Goal: Information Seeking & Learning: Learn about a topic

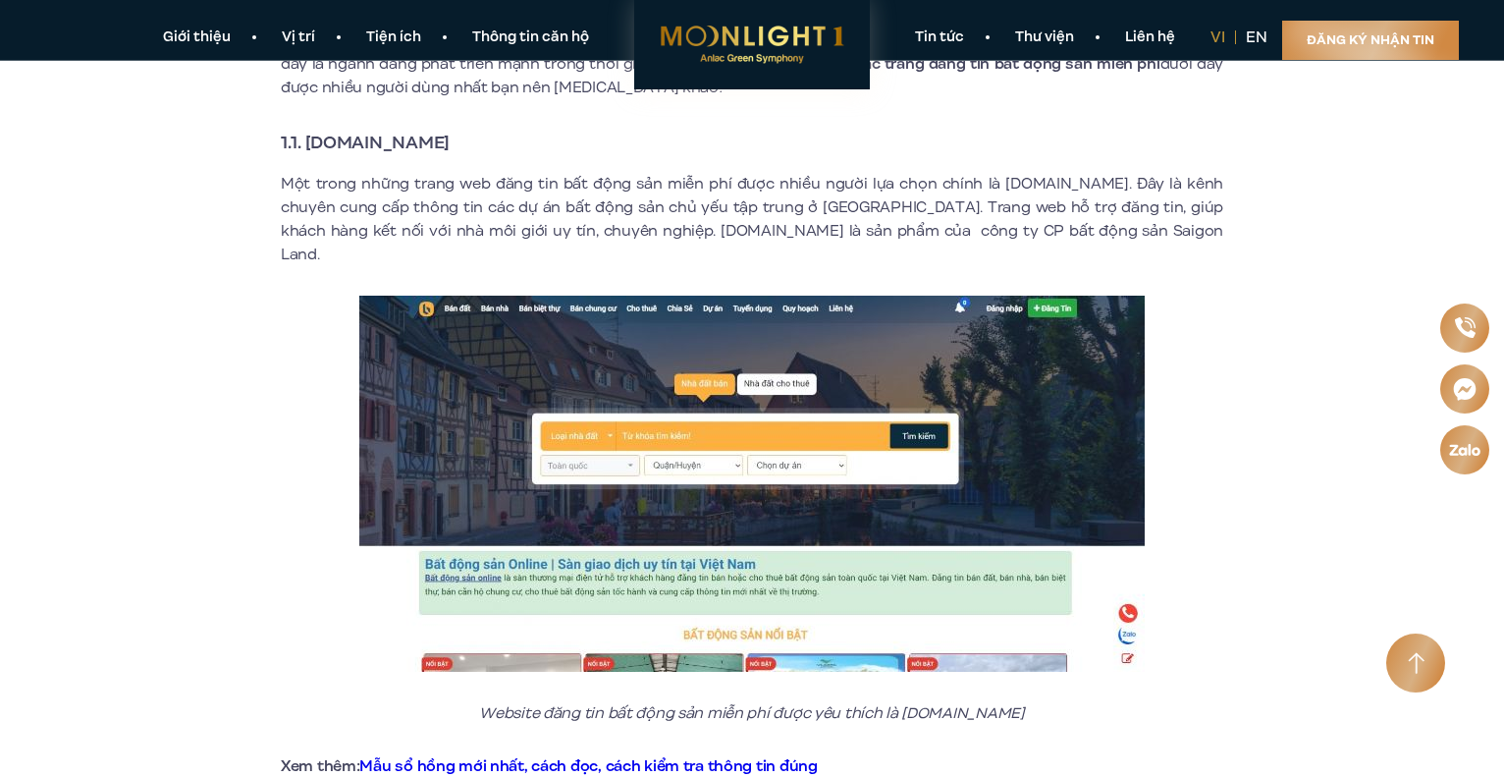
scroll to position [785, 0]
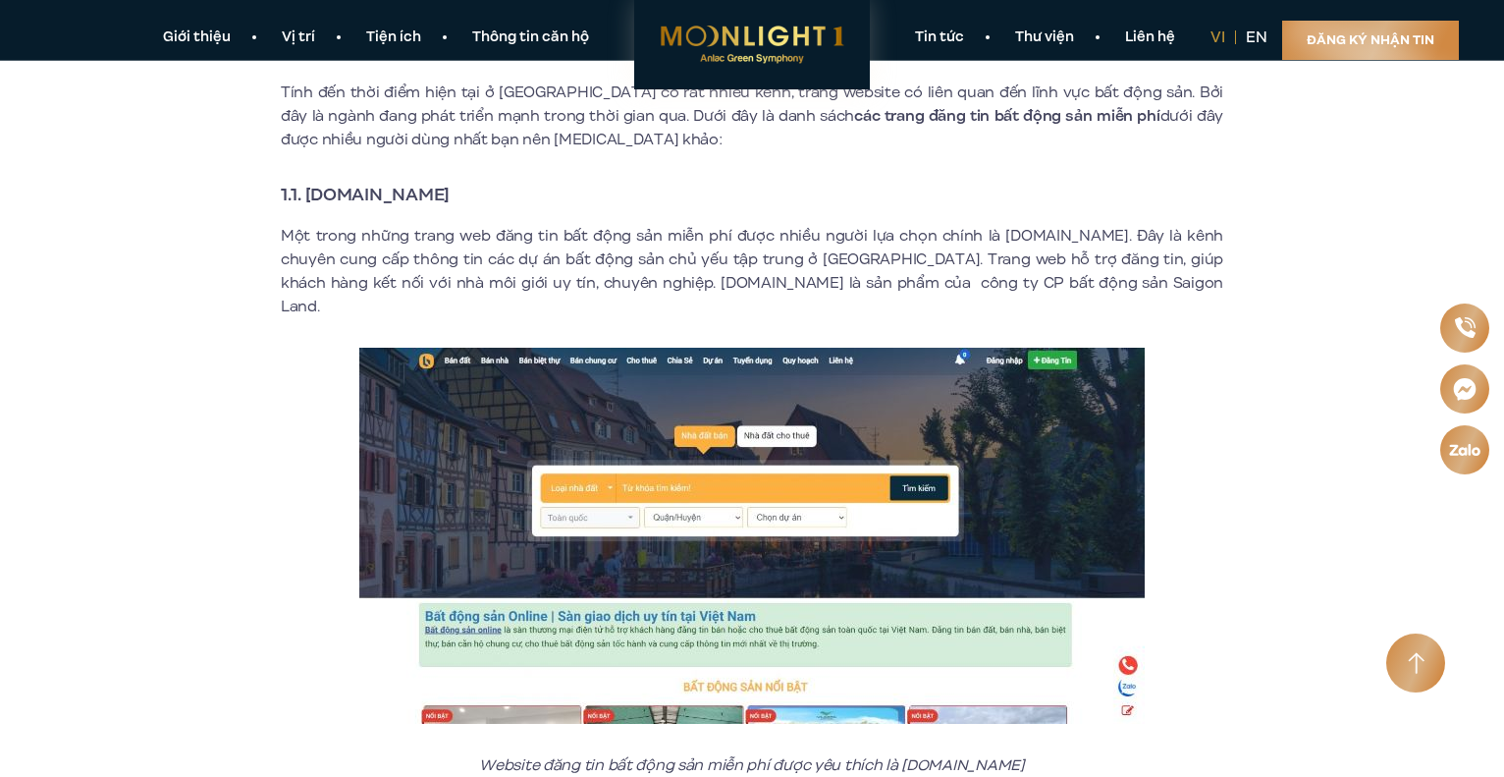
drag, startPoint x: 500, startPoint y: 188, endPoint x: 311, endPoint y: 198, distance: 188.8
click at [310, 198] on h3 "1.1. [DOMAIN_NAME]" at bounding box center [752, 194] width 943 height 27
copy strong "[DOMAIN_NAME]"
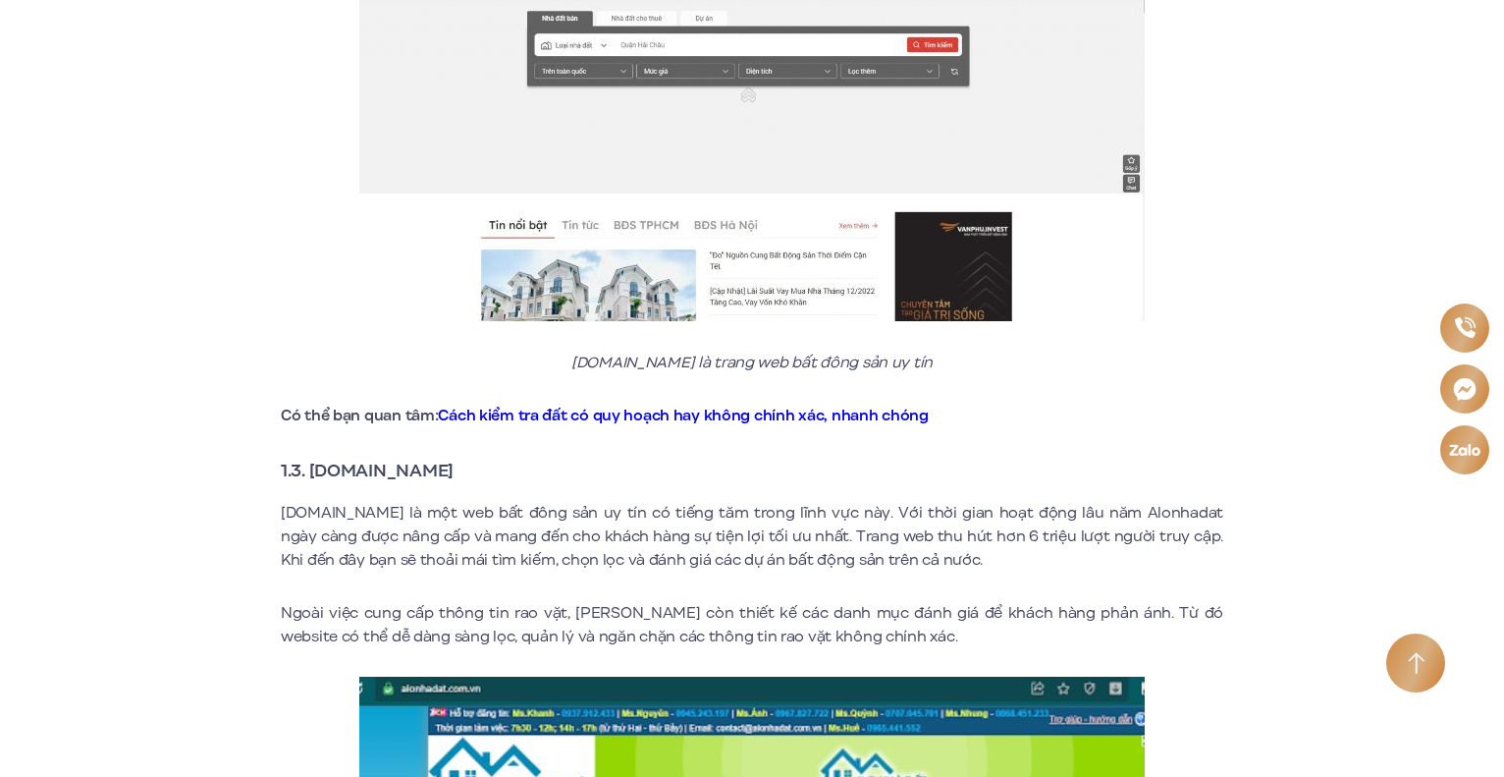
scroll to position [2160, 0]
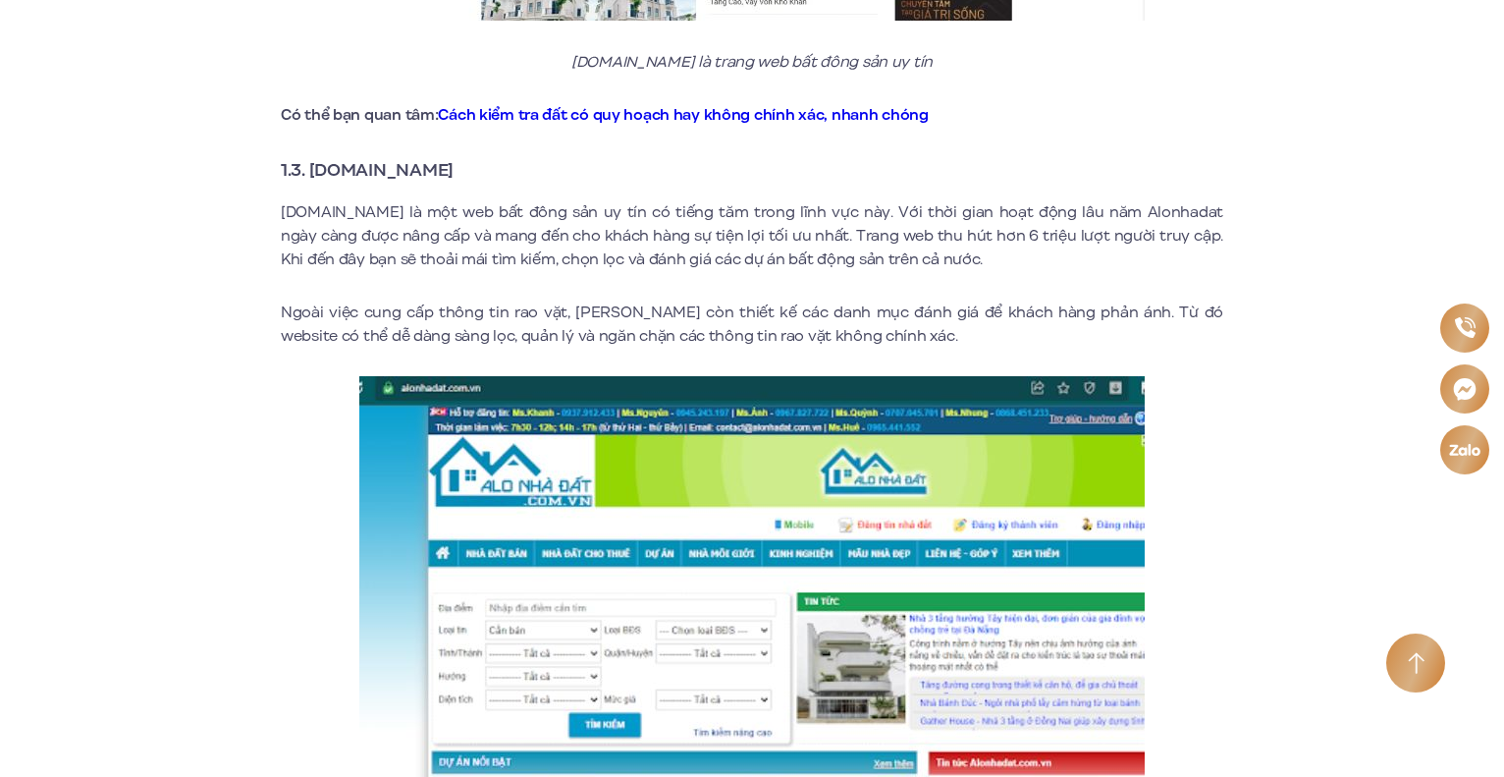
click at [508, 156] on h3 "1.3. [DOMAIN_NAME]" at bounding box center [752, 169] width 943 height 27
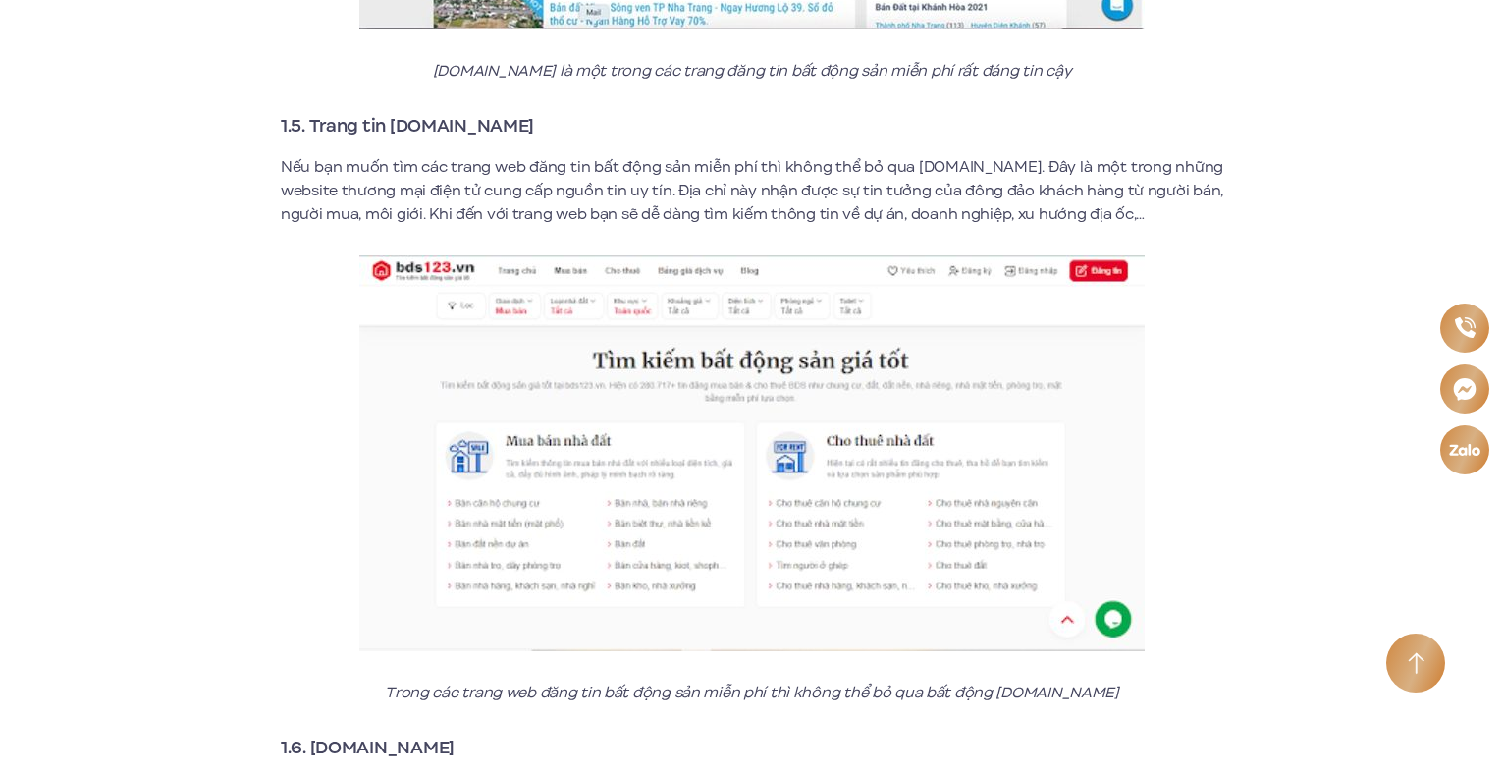
scroll to position [3633, 0]
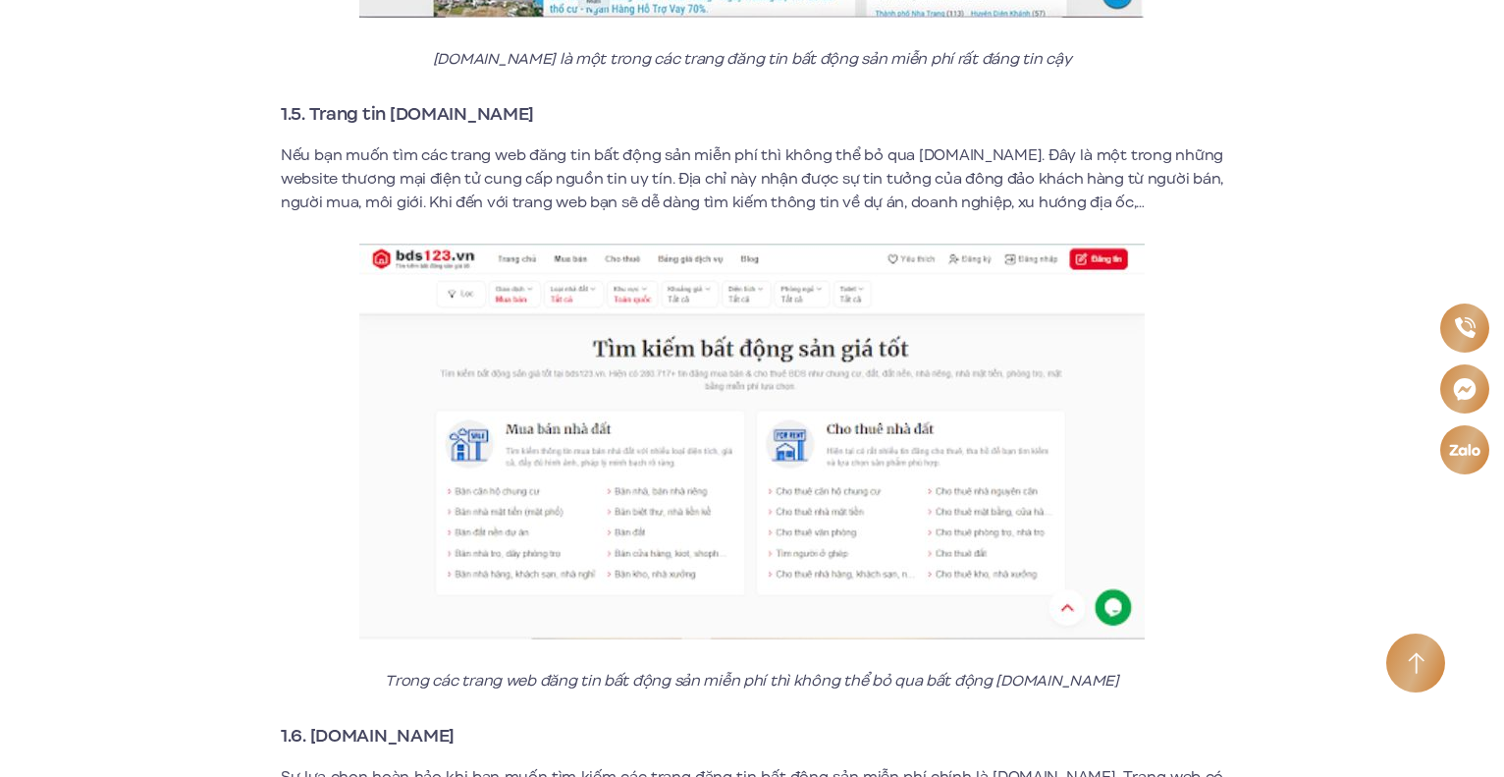
click at [493, 100] on h3 "1.5. Trang tin [DOMAIN_NAME]" at bounding box center [752, 113] width 943 height 27
drag, startPoint x: 491, startPoint y: 86, endPoint x: 391, endPoint y: 71, distance: 101.4
copy strong "[DOMAIN_NAME]"
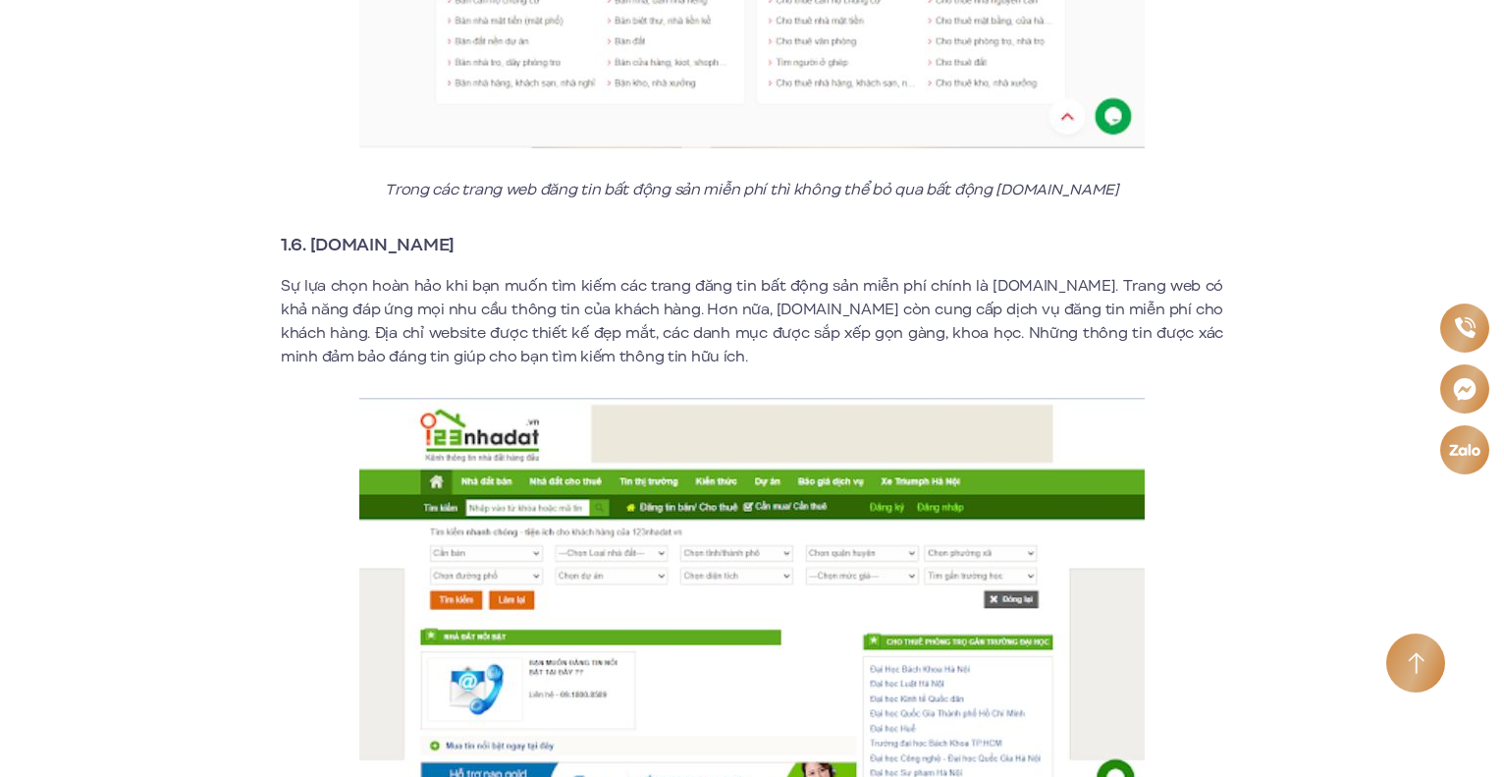
scroll to position [4320, 0]
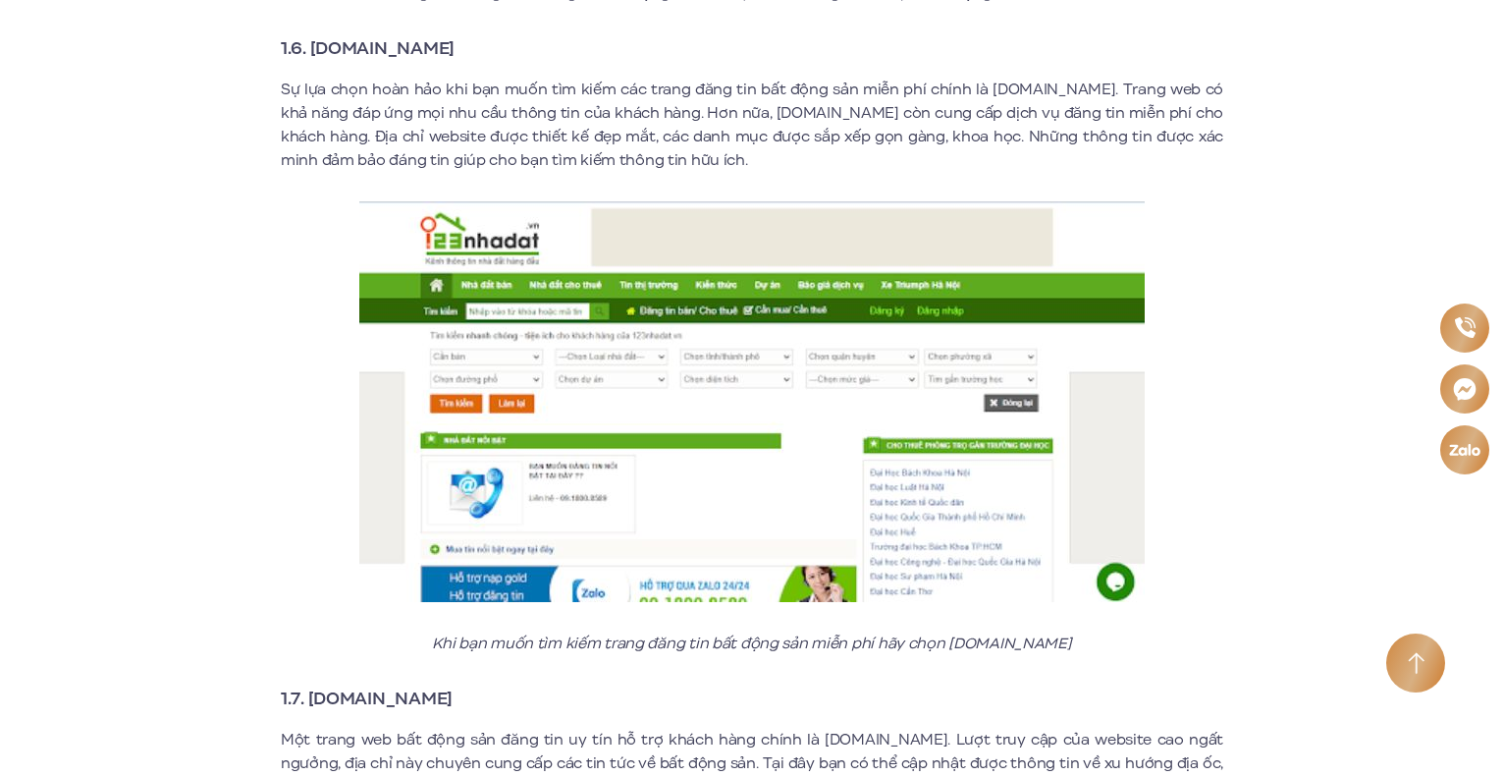
click at [426, 26] on section "Giới thiệu Vị trí Tiện ích Thông tin căn hộ Tin tức Thư viện Liên hệ vi en Đăng…" at bounding box center [752, 3] width 1504 height 61
click at [440, 18] on link "Tiện ích" at bounding box center [394, 10] width 106 height 21
drag, startPoint x: 428, startPoint y: 22, endPoint x: 330, endPoint y: 21, distance: 98.2
click at [365, 28] on section "Giới thiệu Vị trí Tiện ích Thông tin căn hộ Tin tức Thư viện Liên hệ vi en Đăng…" at bounding box center [752, 3] width 1504 height 61
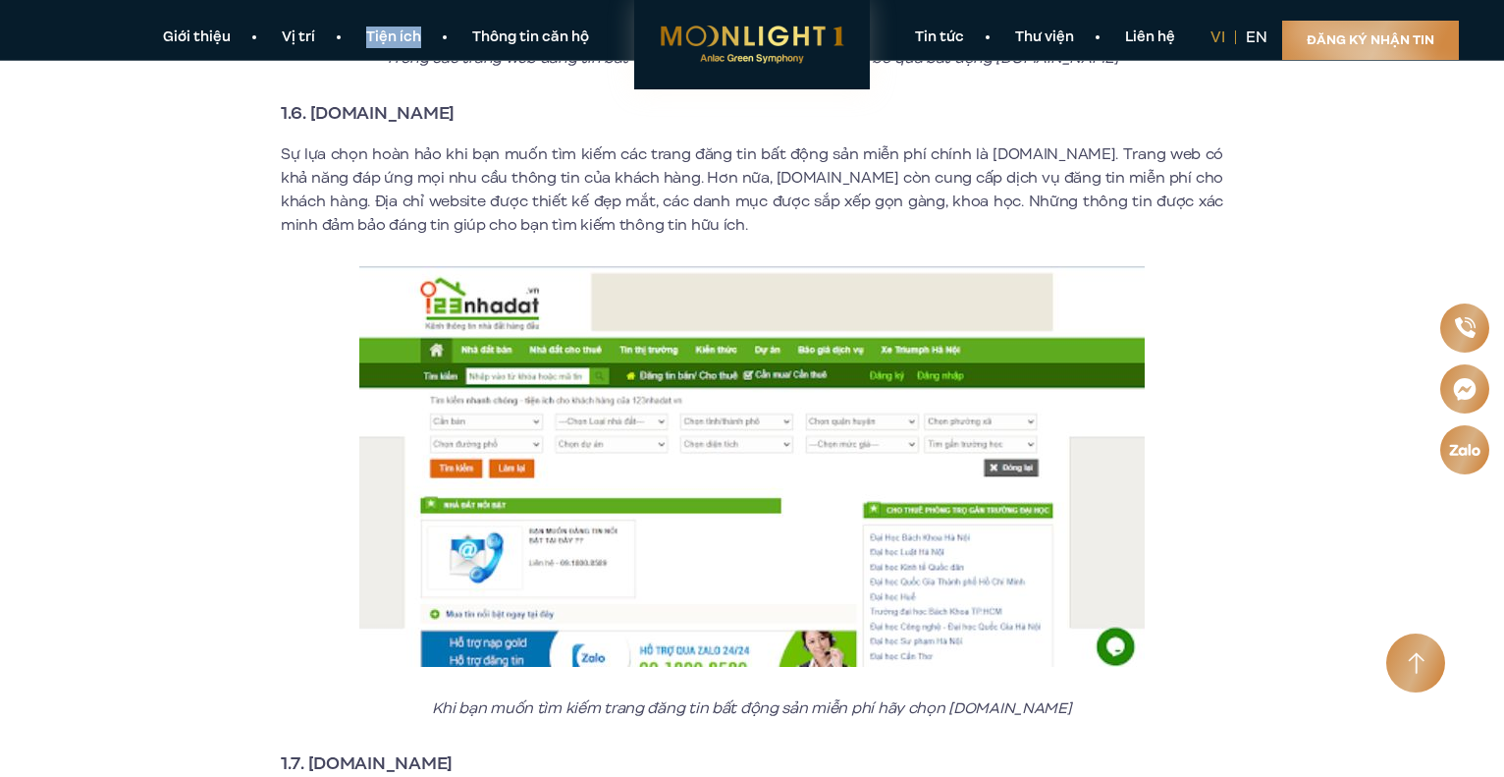
scroll to position [4222, 0]
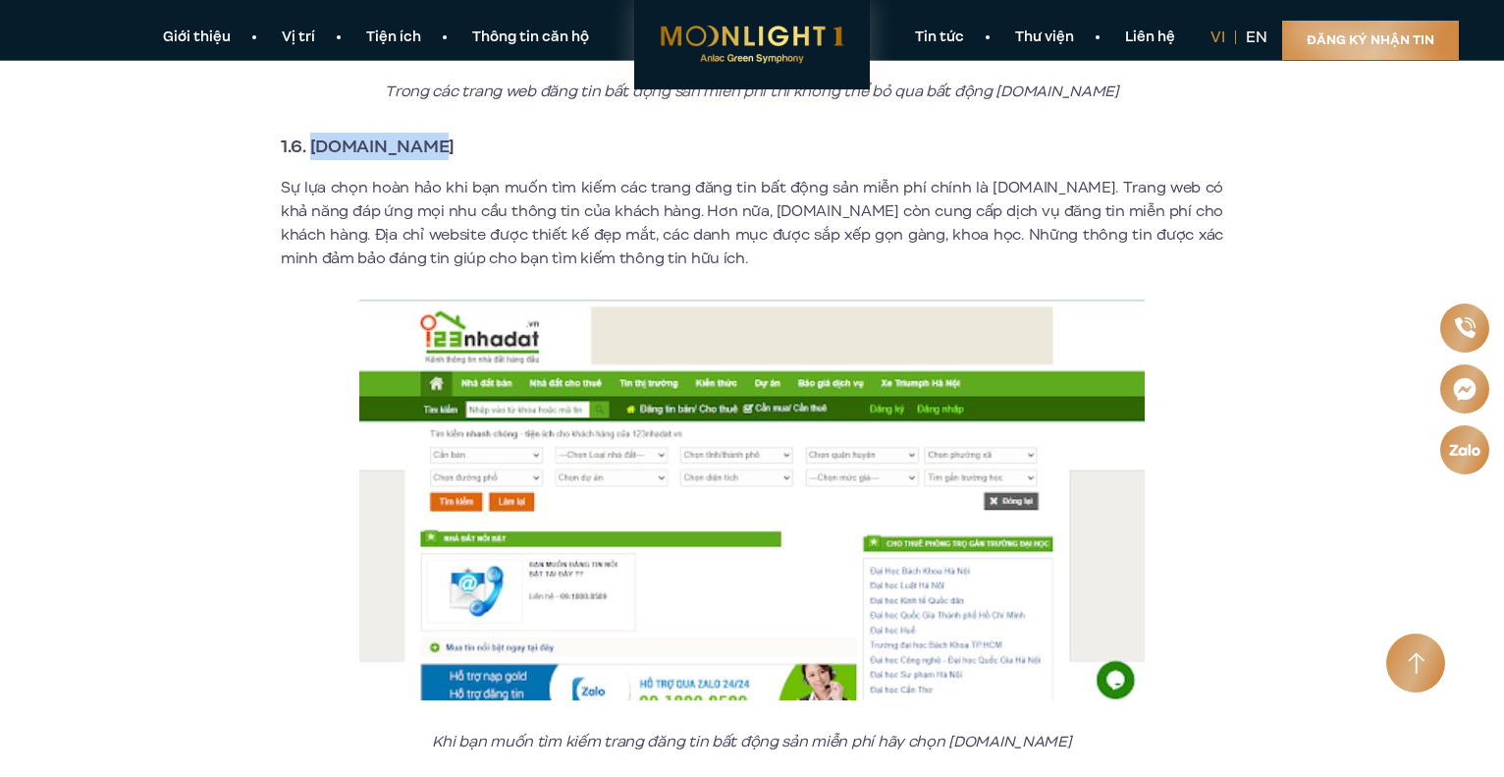
drag, startPoint x: 420, startPoint y: 123, endPoint x: 310, endPoint y: 118, distance: 110.1
click at [310, 134] on strong "1.6. [DOMAIN_NAME]" at bounding box center [368, 147] width 174 height 26
copy strong "[DOMAIN_NAME]"
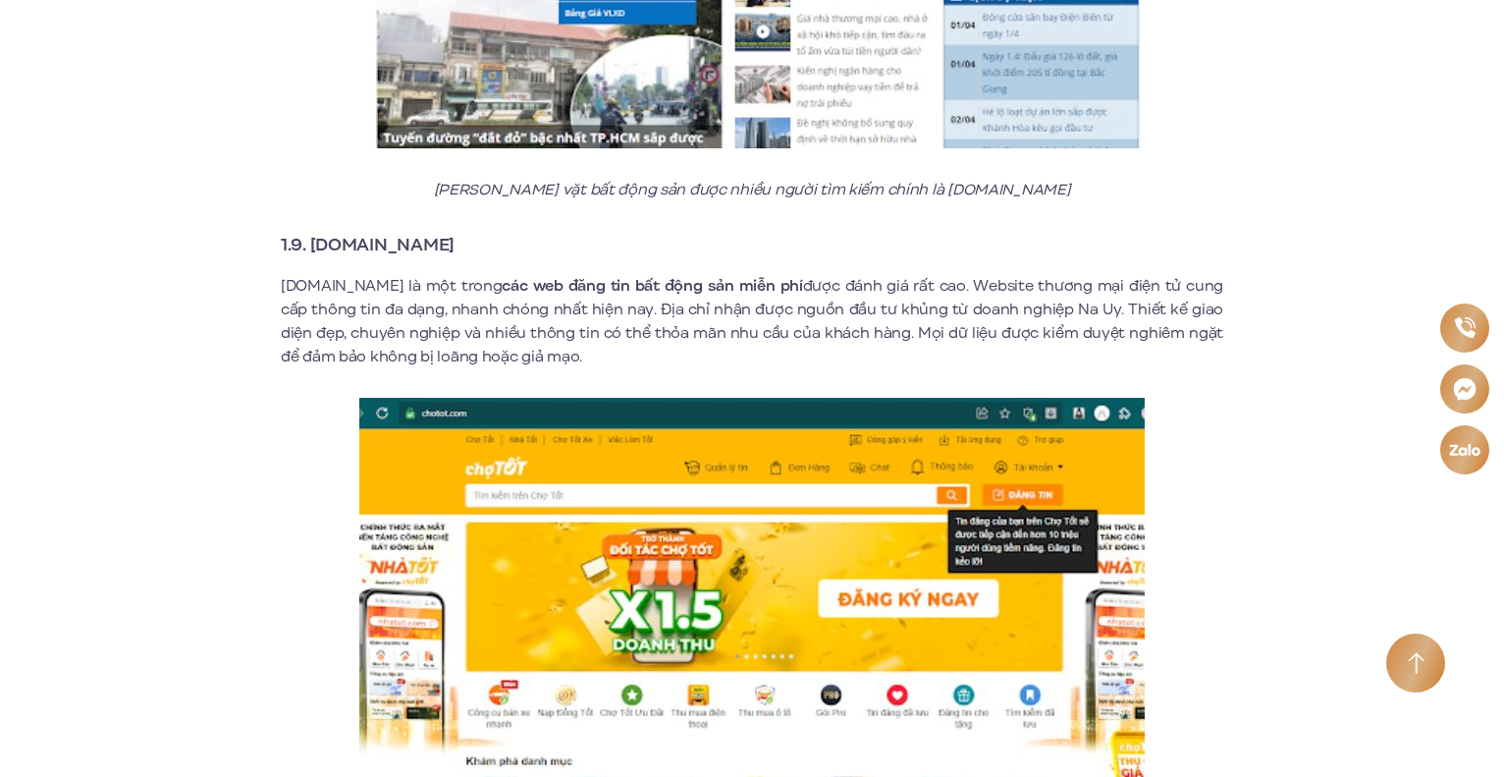
scroll to position [6284, 0]
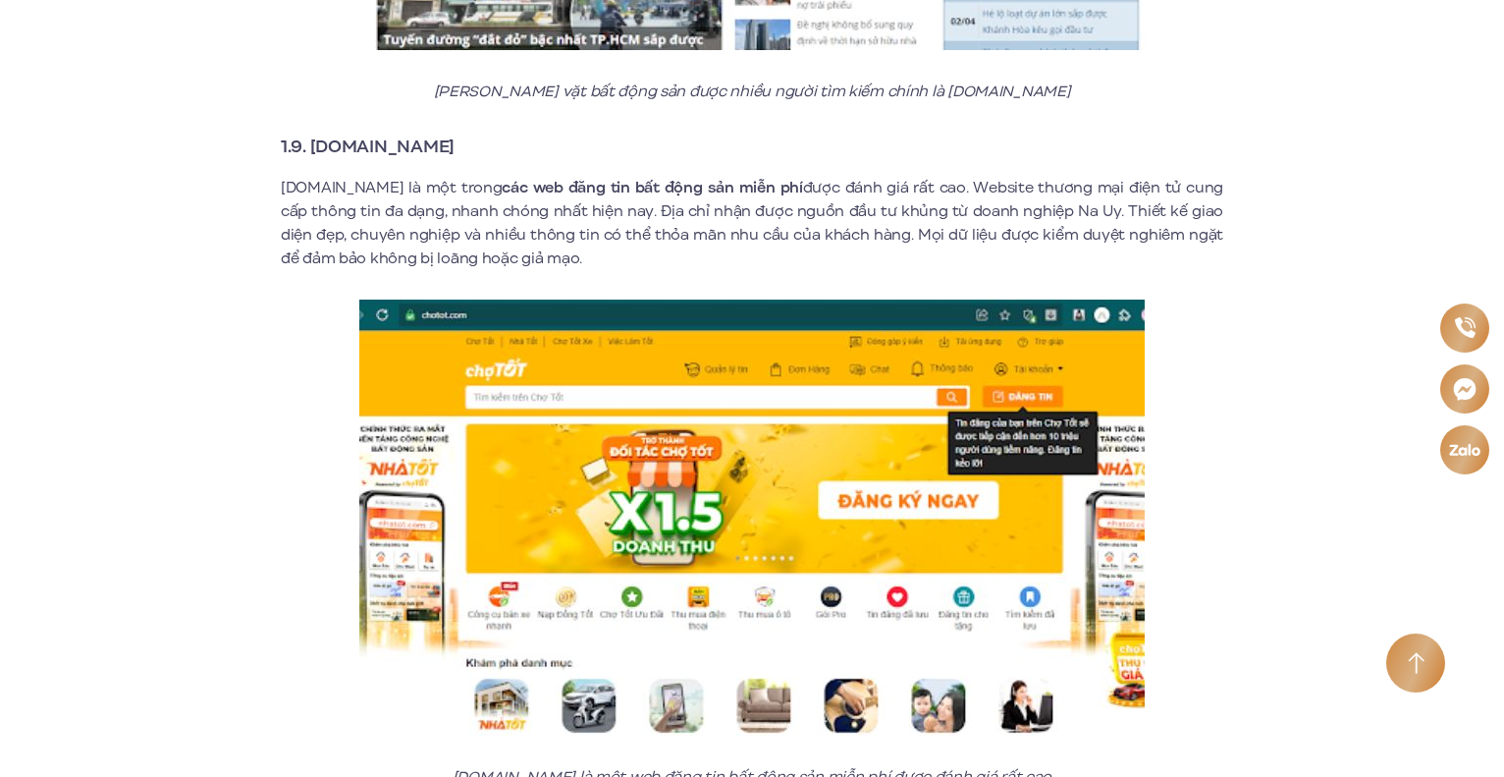
click at [437, 133] on h3 "1.9. [DOMAIN_NAME]" at bounding box center [752, 146] width 943 height 27
drag, startPoint x: 411, startPoint y: 118, endPoint x: 313, endPoint y: 121, distance: 98.2
click at [313, 134] on strong "1.9. [DOMAIN_NAME]" at bounding box center [368, 147] width 174 height 26
copy strong "[DOMAIN_NAME]"
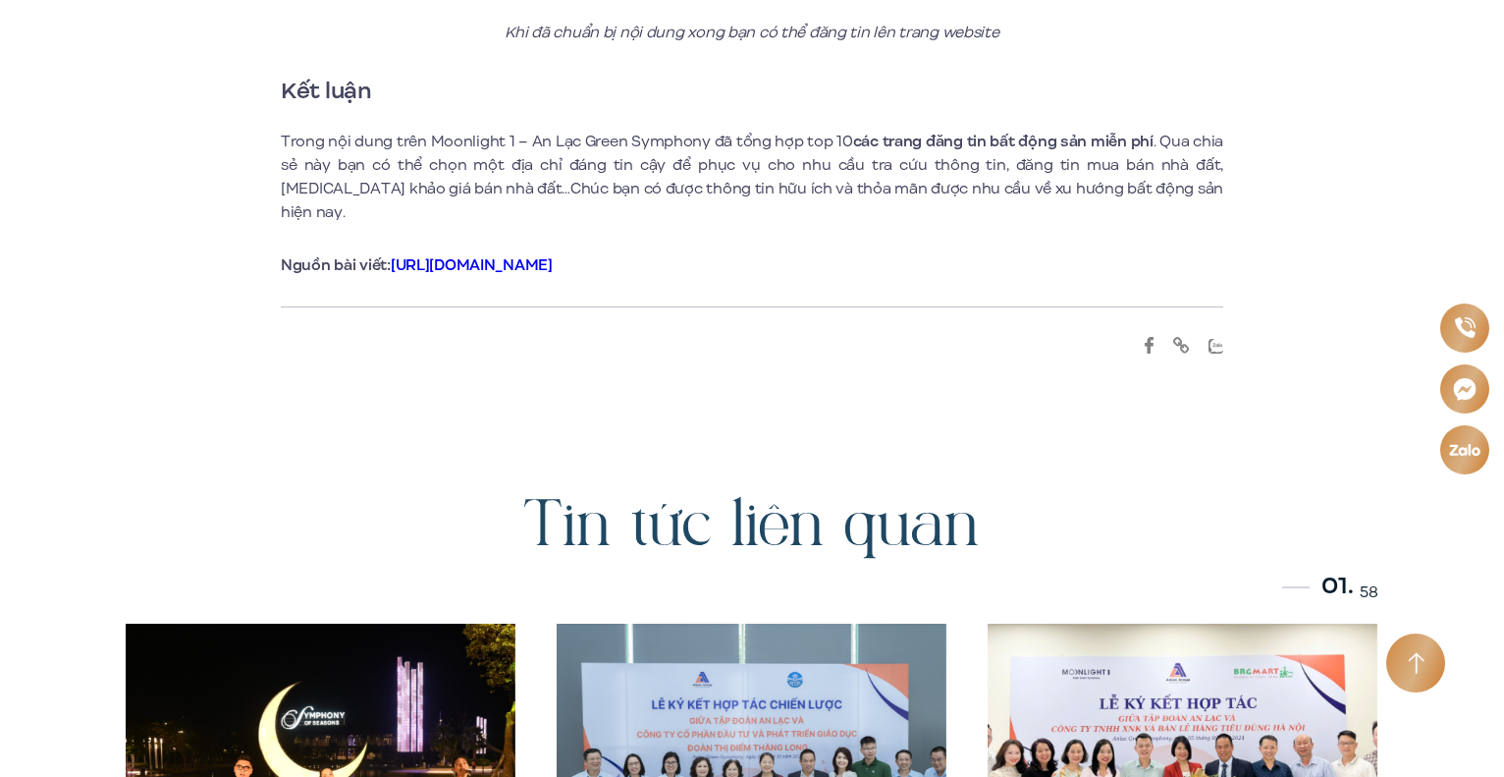
scroll to position [9622, 0]
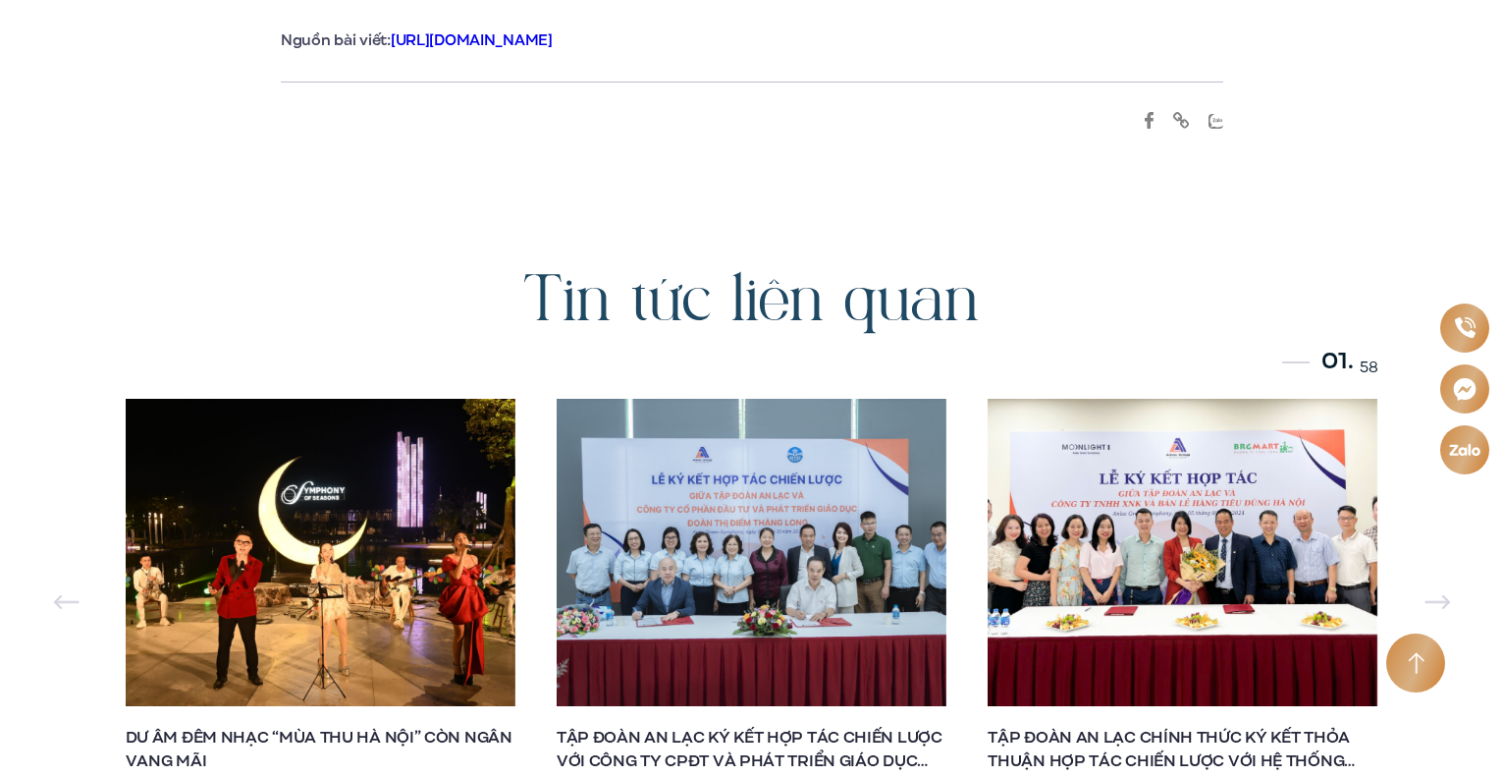
scroll to position [4320, 0]
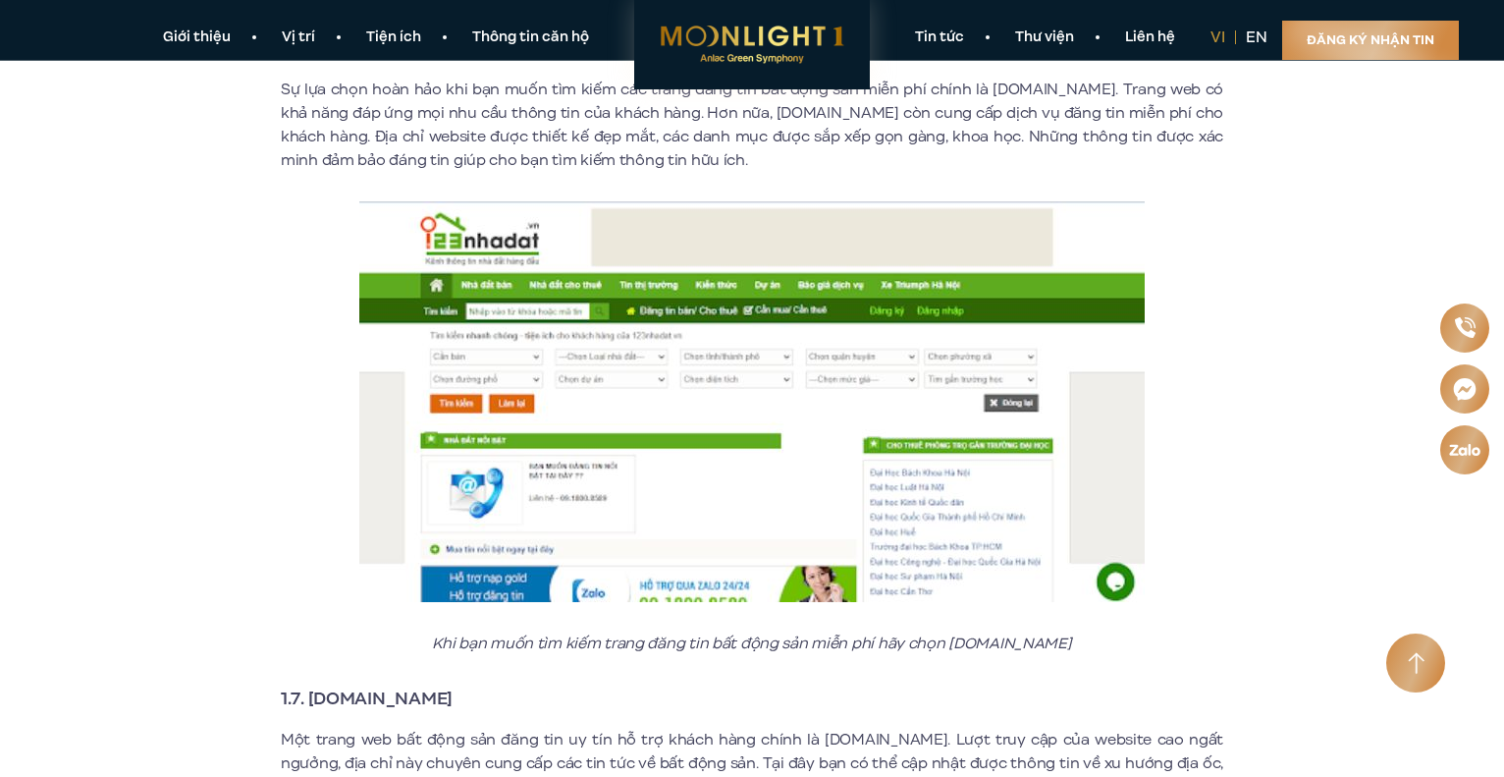
drag, startPoint x: 1468, startPoint y: 0, endPoint x: 1337, endPoint y: 392, distance: 412.9
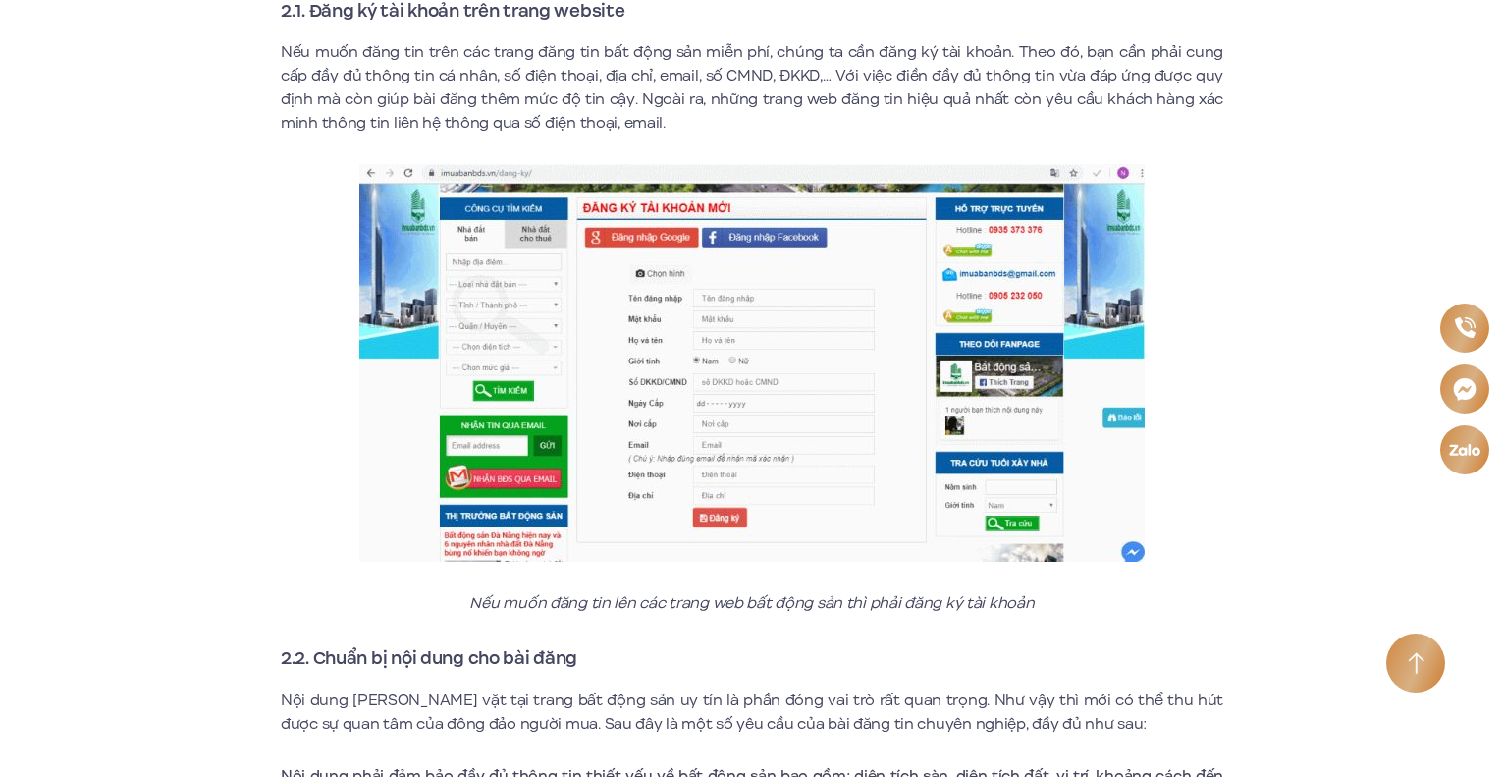
scroll to position [7953, 0]
